Goal: Task Accomplishment & Management: Manage account settings

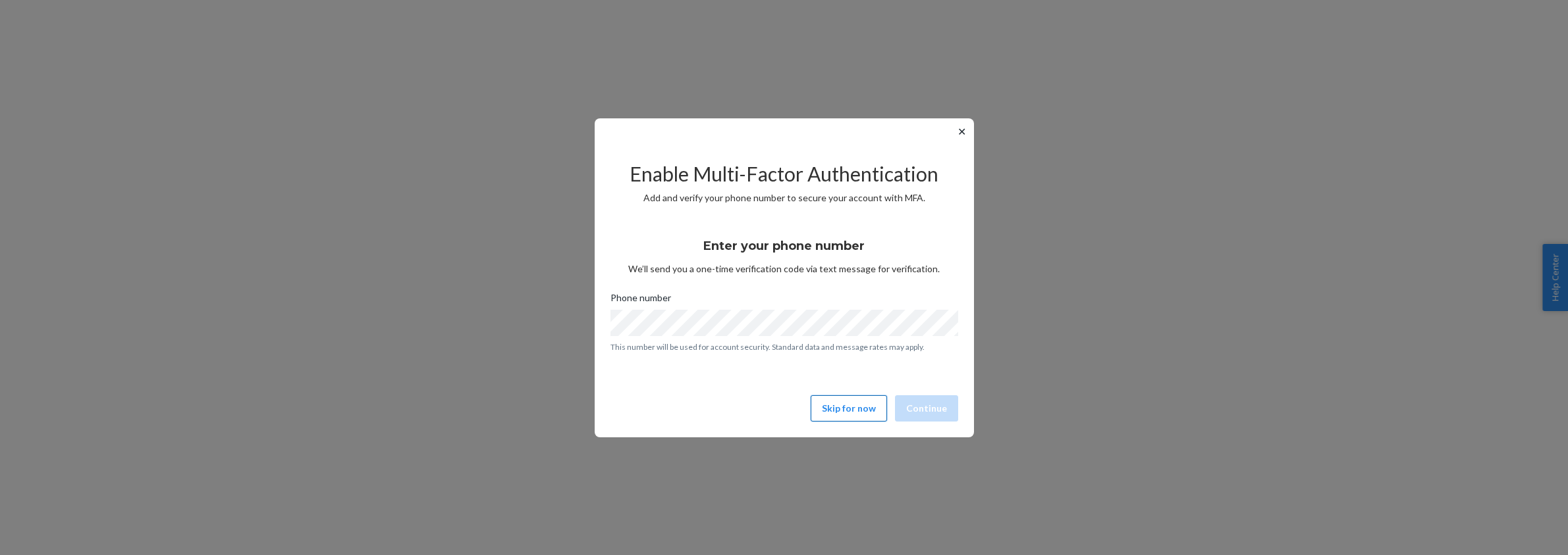
click at [852, 408] on button "Skip for now" at bounding box center [848, 408] width 76 height 26
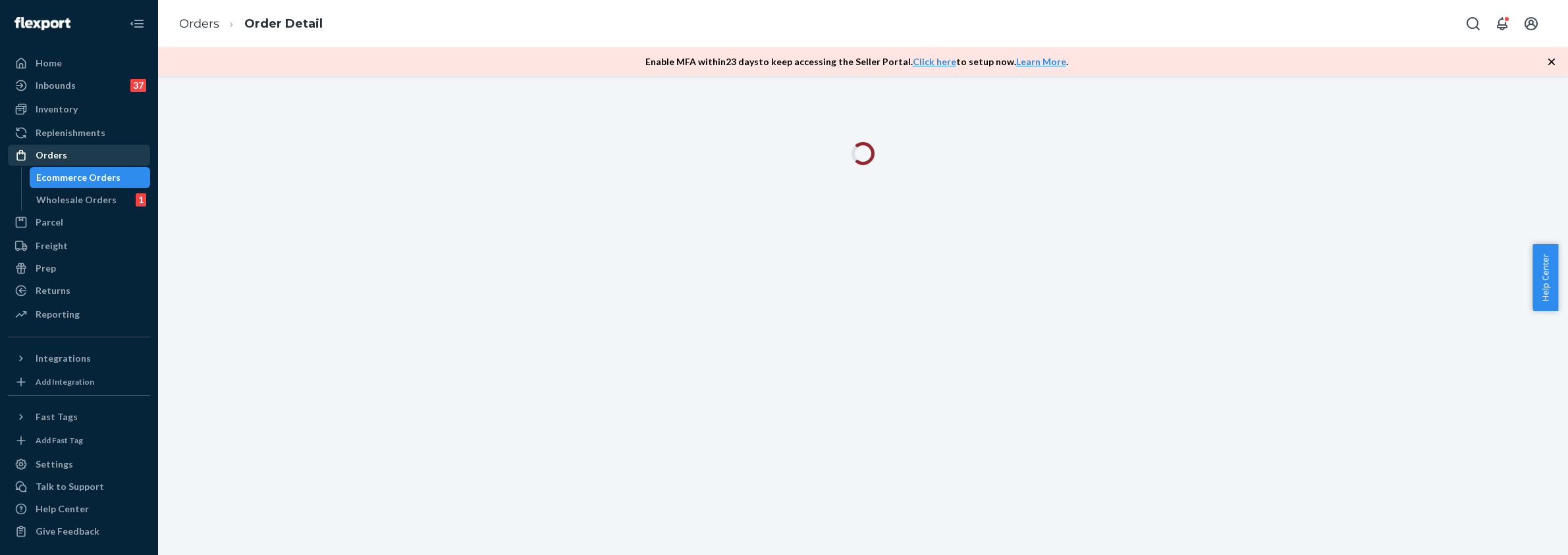
click at [55, 154] on div "Orders" at bounding box center [51, 155] width 31 height 13
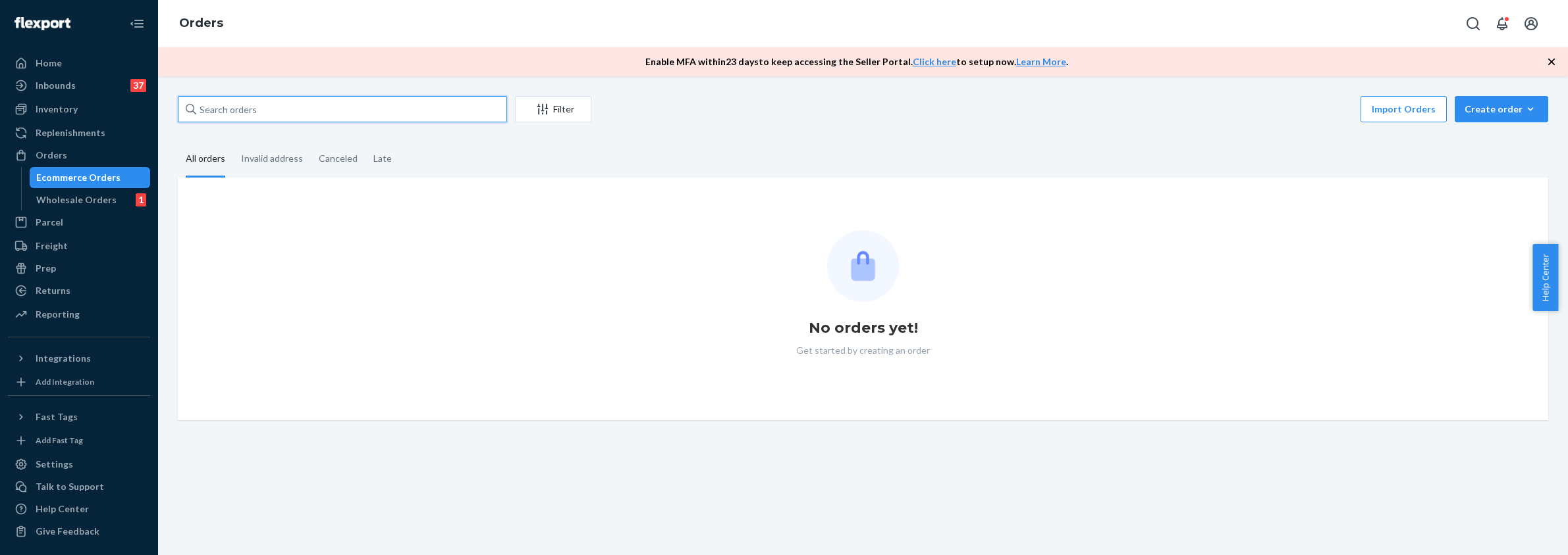
click at [273, 114] on input "text" at bounding box center [343, 108] width 329 height 26
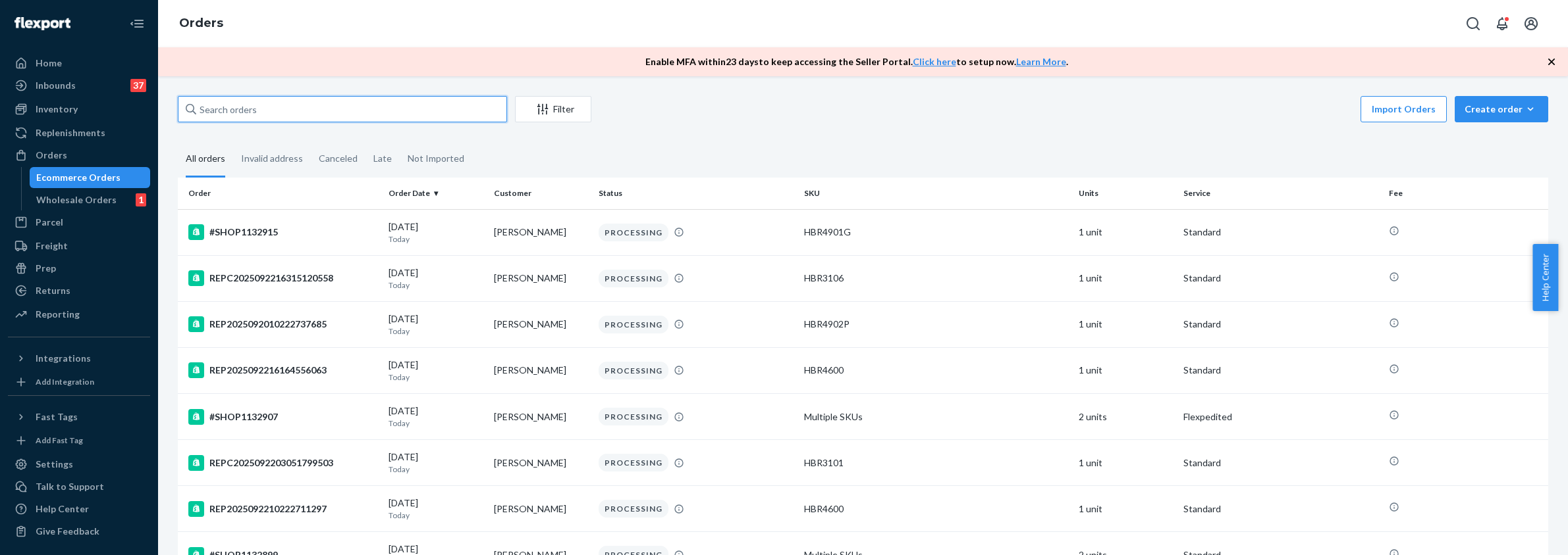
paste input "[PERSON_NAME]"
type input "[PERSON_NAME]"
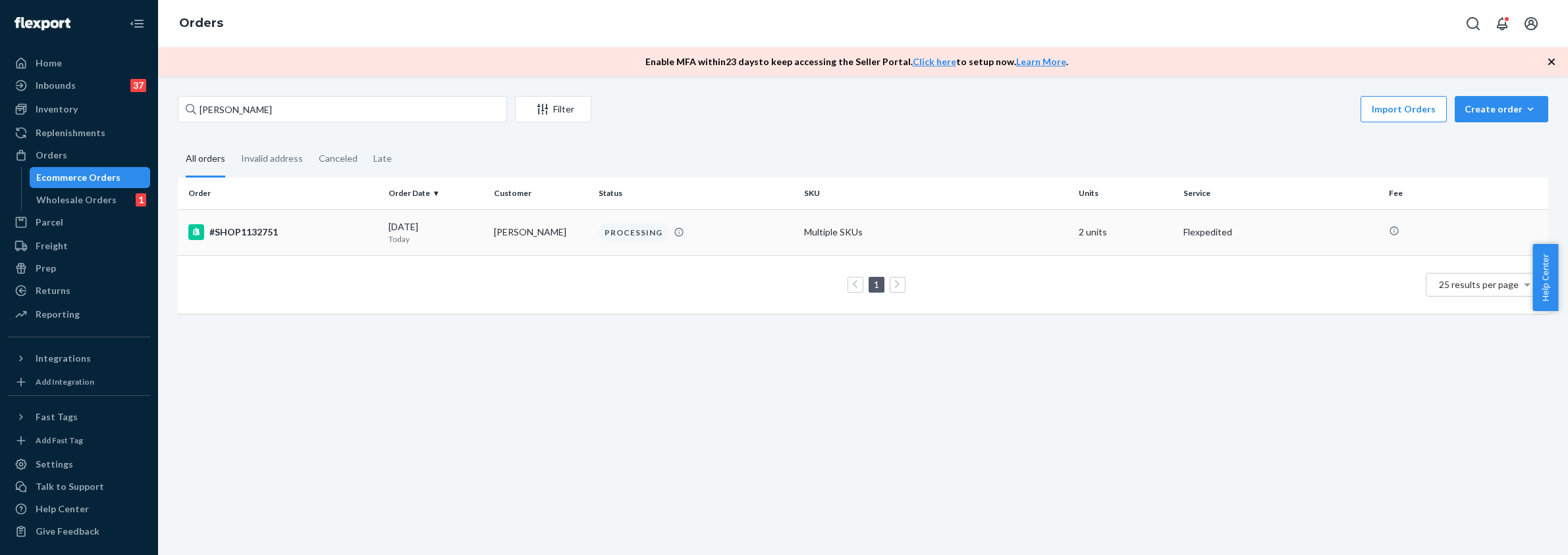
click at [316, 237] on div "#SHOP1132751" at bounding box center [284, 232] width 190 height 16
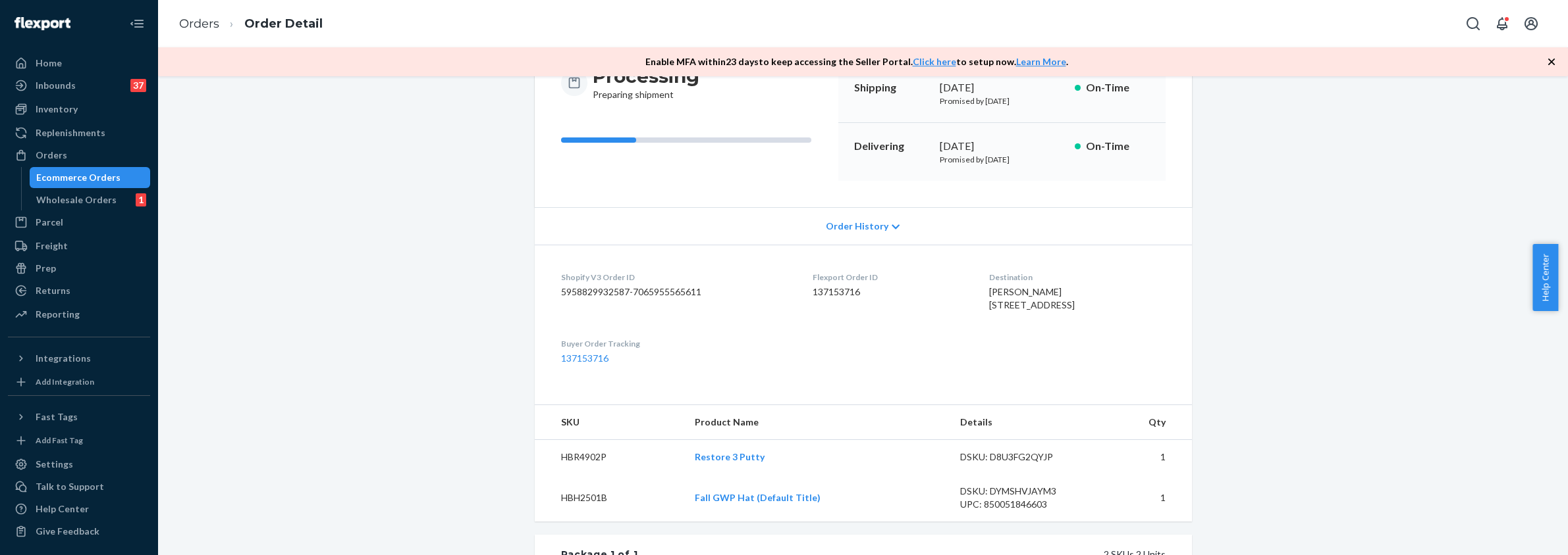
scroll to position [6, 0]
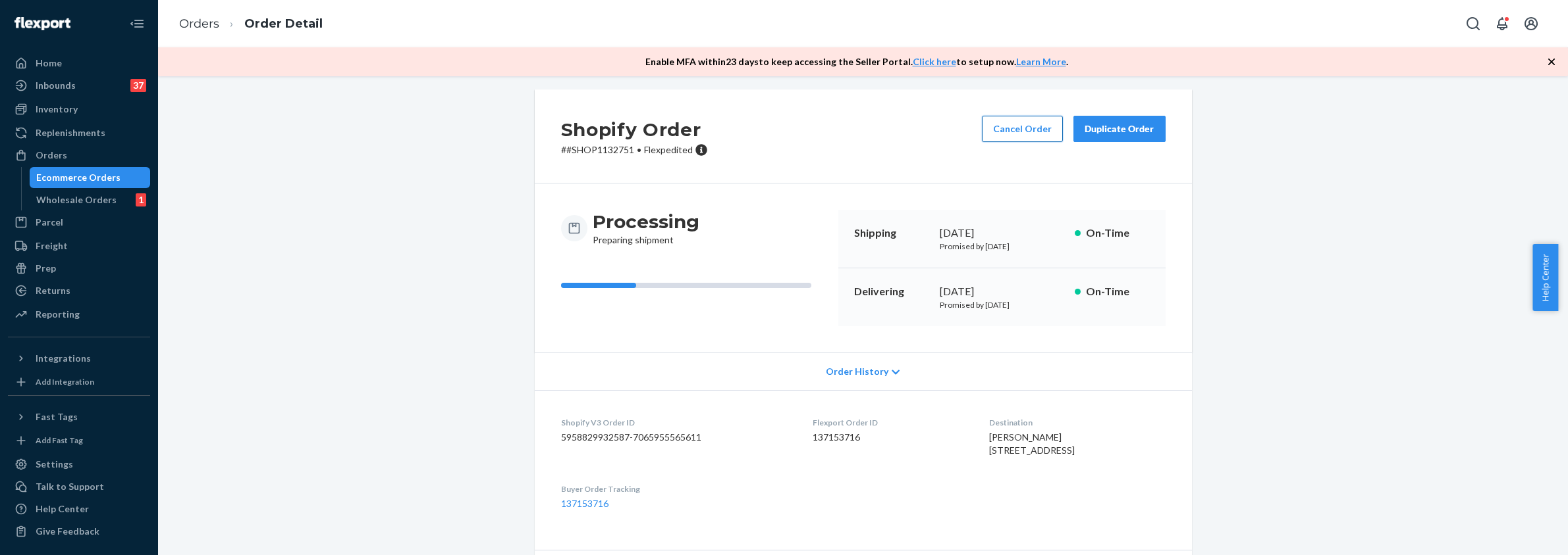
click at [1001, 131] on button "Cancel Order" at bounding box center [1022, 129] width 81 height 26
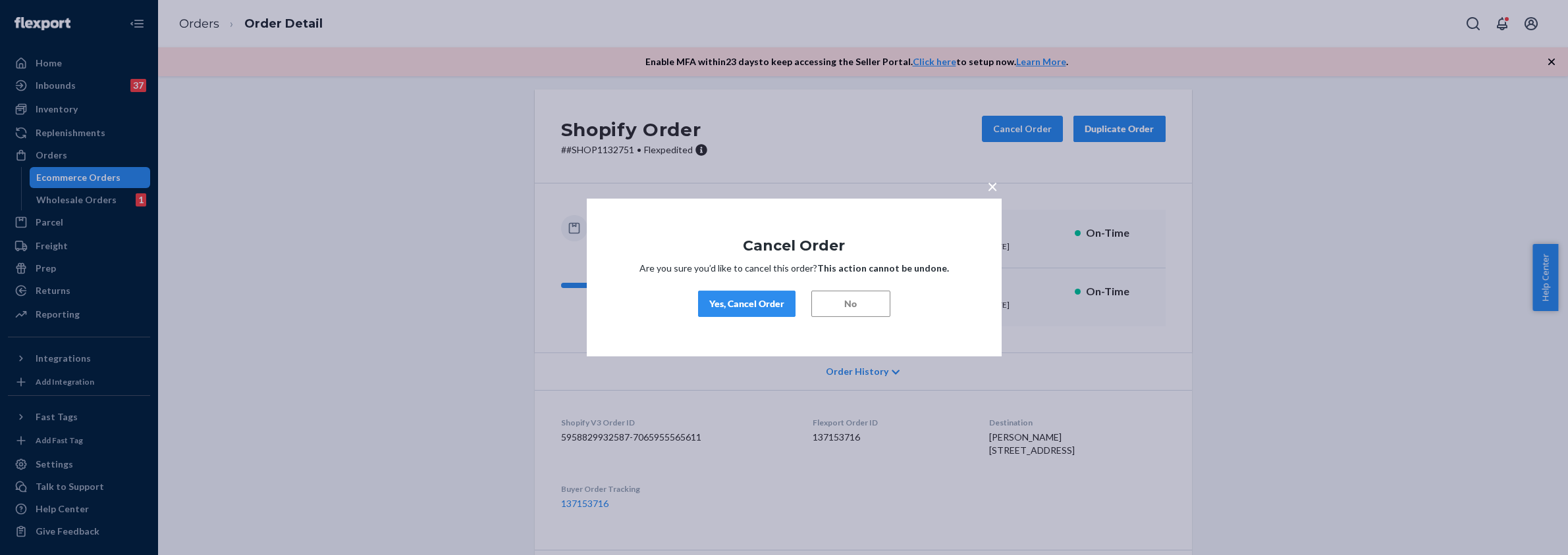
click at [723, 305] on div "Yes, Cancel Order" at bounding box center [747, 304] width 75 height 13
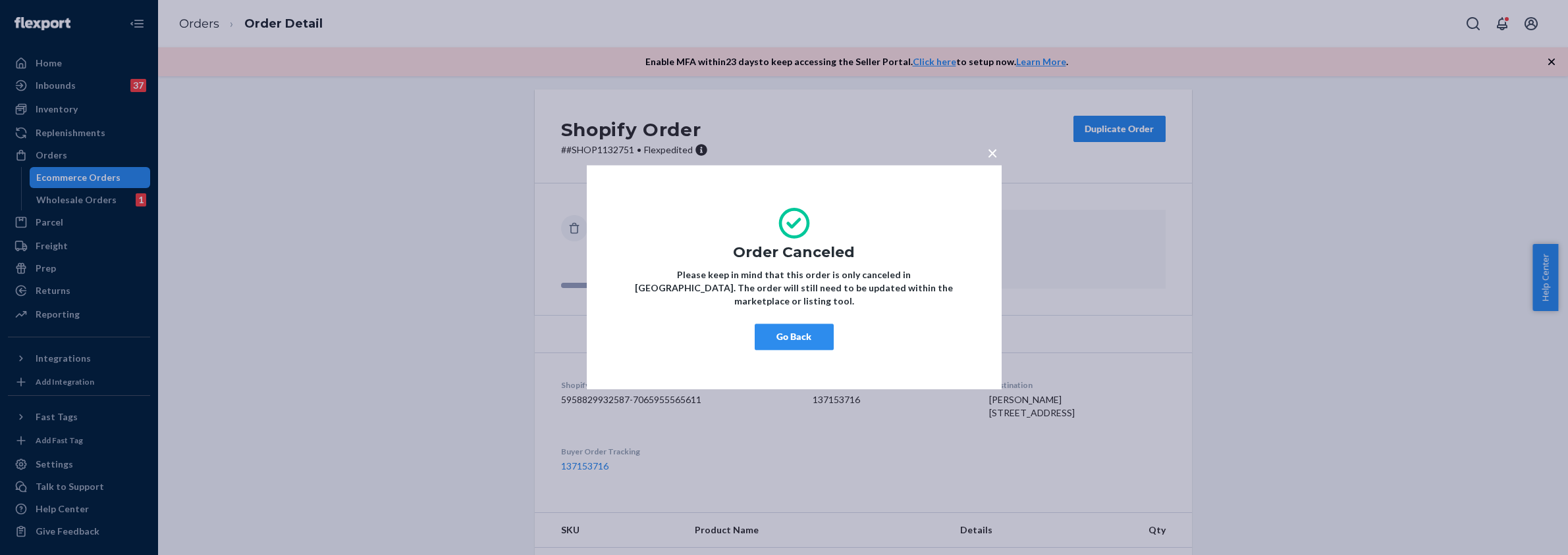
scroll to position [0, 0]
click at [784, 326] on button "Go Back" at bounding box center [794, 337] width 79 height 26
